Goal: Navigation & Orientation: Find specific page/section

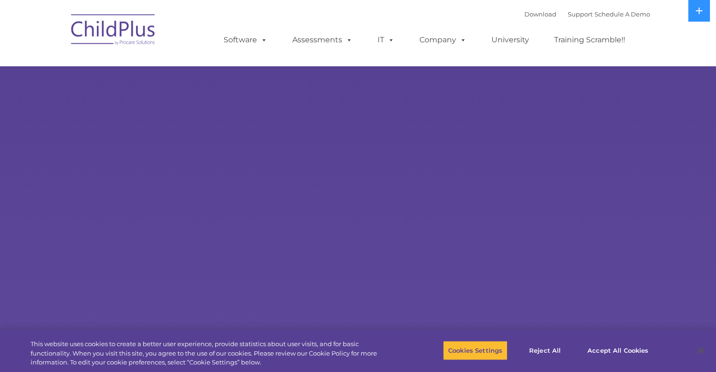
select select "MEDIUM"
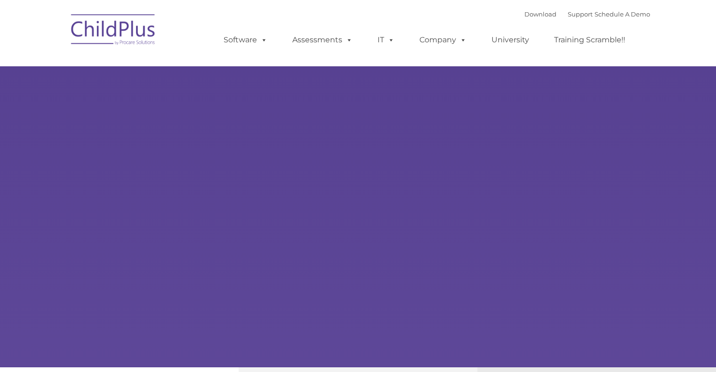
select select "MEDIUM"
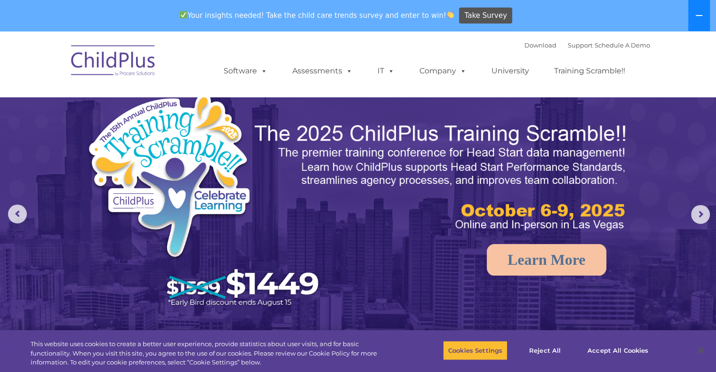
click at [700, 20] on button at bounding box center [699, 15] width 22 height 31
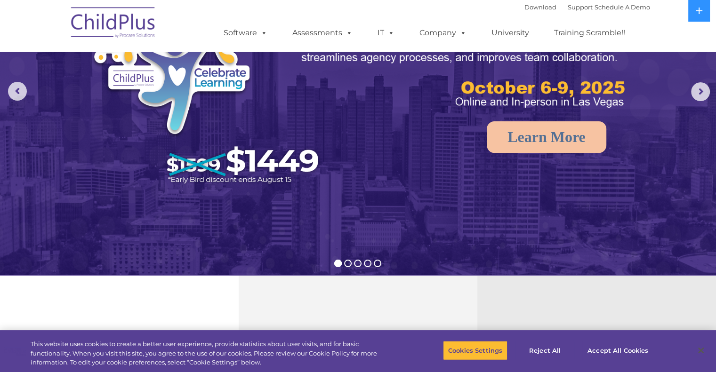
scroll to position [92, 0]
click at [616, 348] on button "Accept All Cookies" at bounding box center [617, 351] width 71 height 20
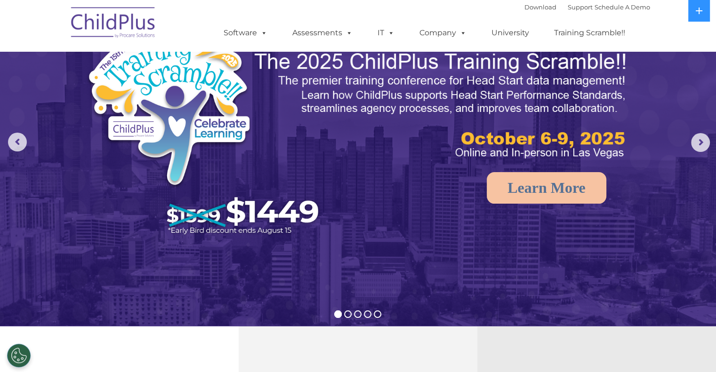
scroll to position [0, 0]
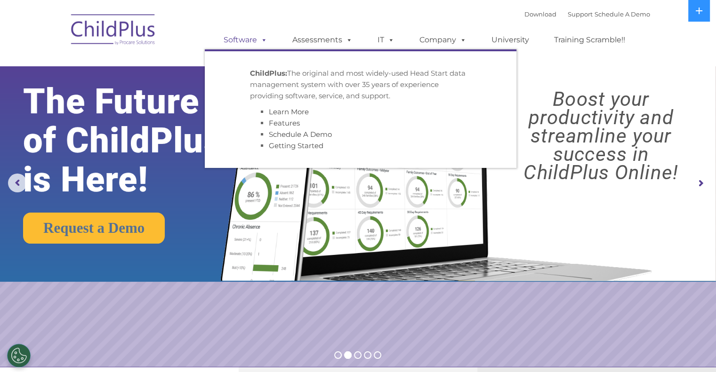
click at [256, 36] on link "Software" at bounding box center [245, 40] width 63 height 19
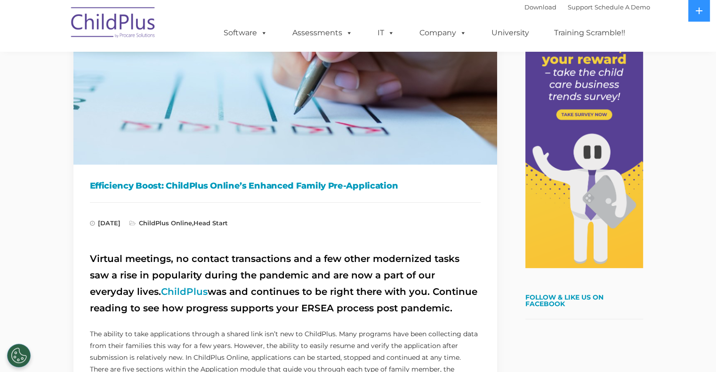
scroll to position [139, 0]
